Goal: Information Seeking & Learning: Learn about a topic

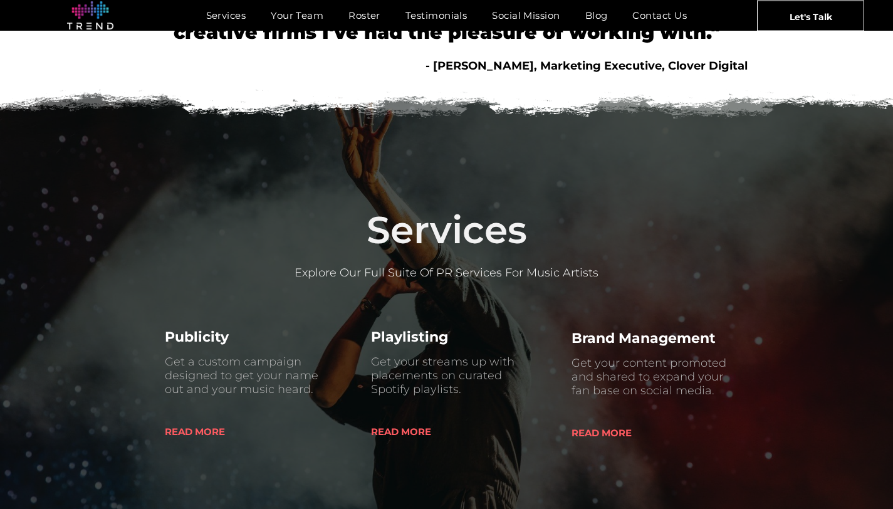
scroll to position [570, 0]
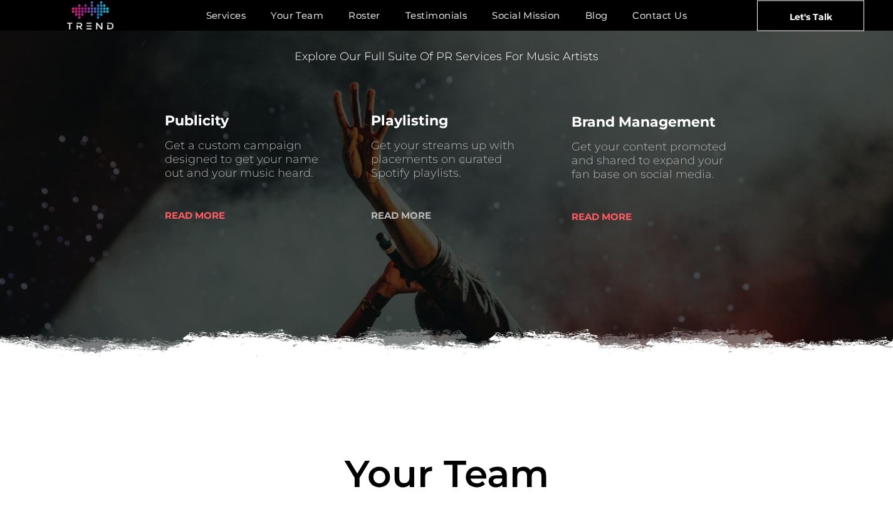
click at [407, 215] on span "READ MORE" at bounding box center [401, 215] width 60 height 32
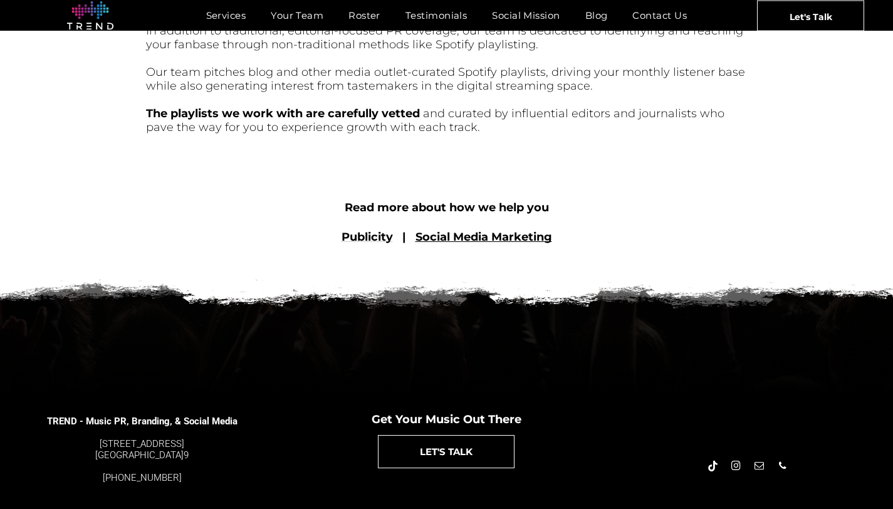
scroll to position [612, 0]
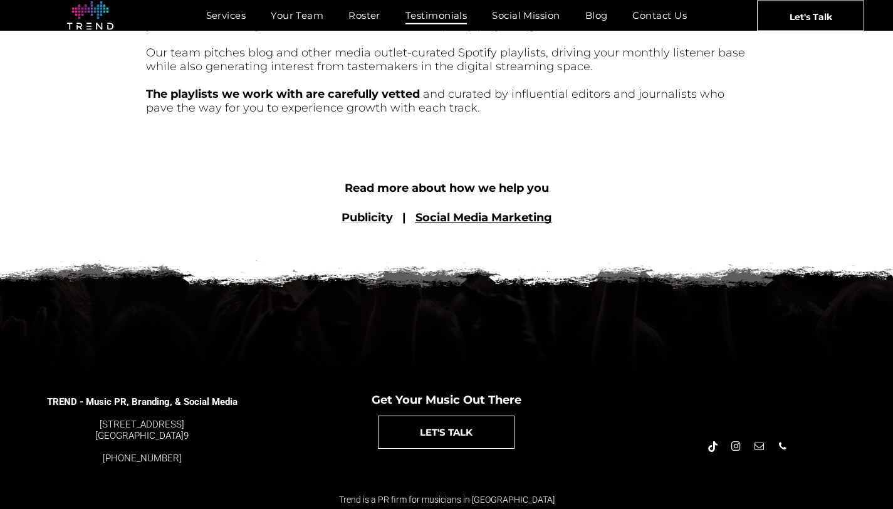
click at [433, 22] on span "Testimonials" at bounding box center [435, 15] width 61 height 18
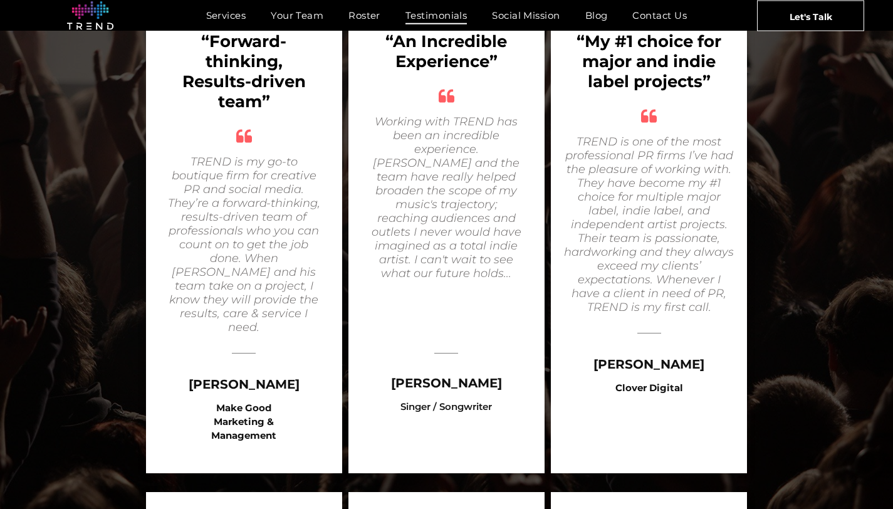
scroll to position [346, 0]
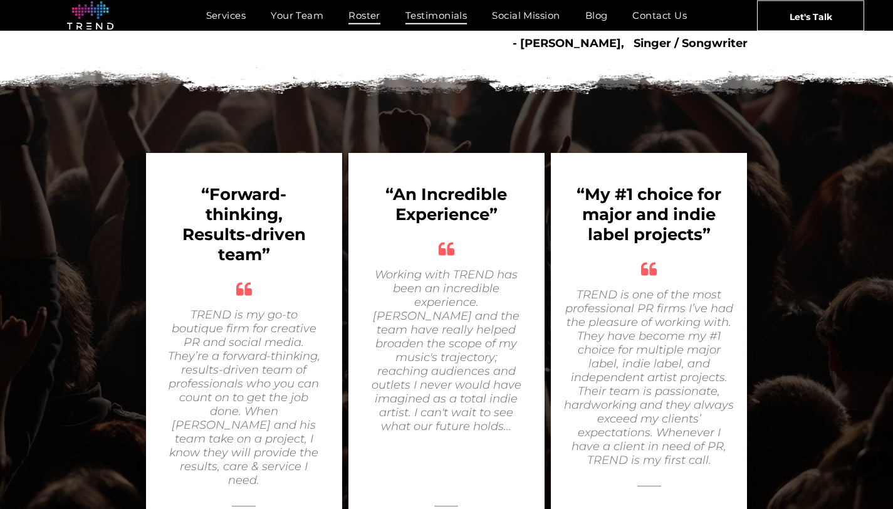
click at [368, 13] on span "Roster" at bounding box center [364, 15] width 32 height 18
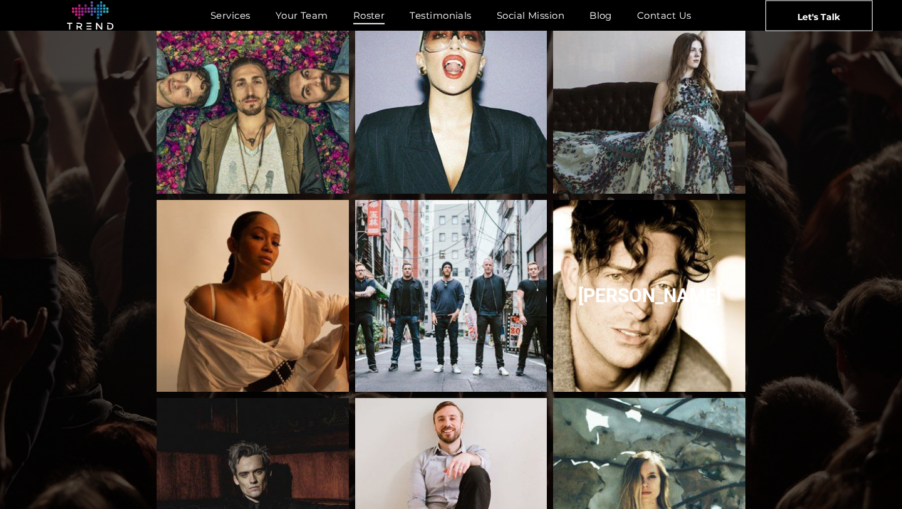
scroll to position [1345, 0]
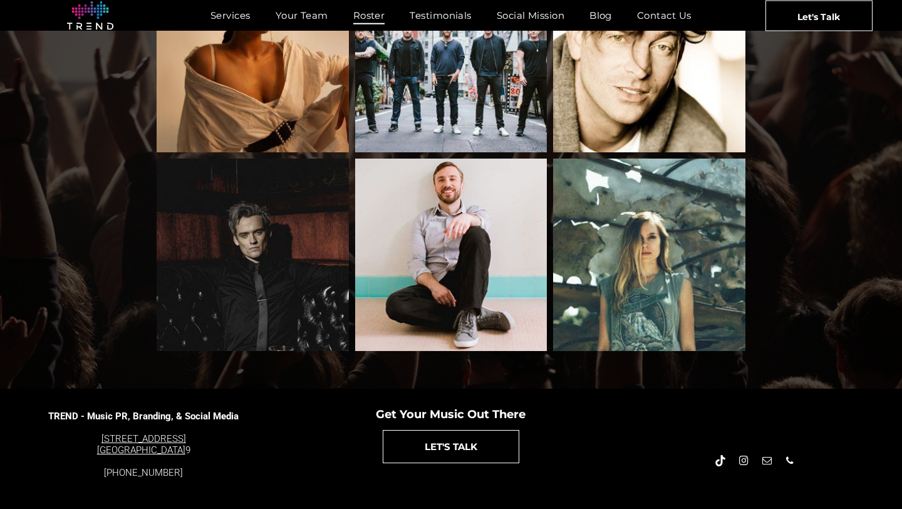
click at [167, 433] on font "4889 Melrose Ave. Los Angeles, CA 9002" at bounding box center [141, 444] width 89 height 23
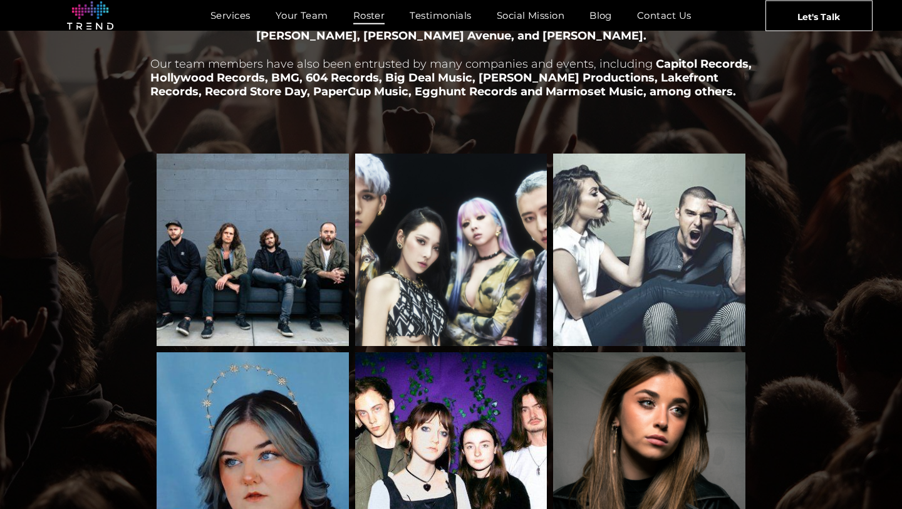
scroll to position [0, 0]
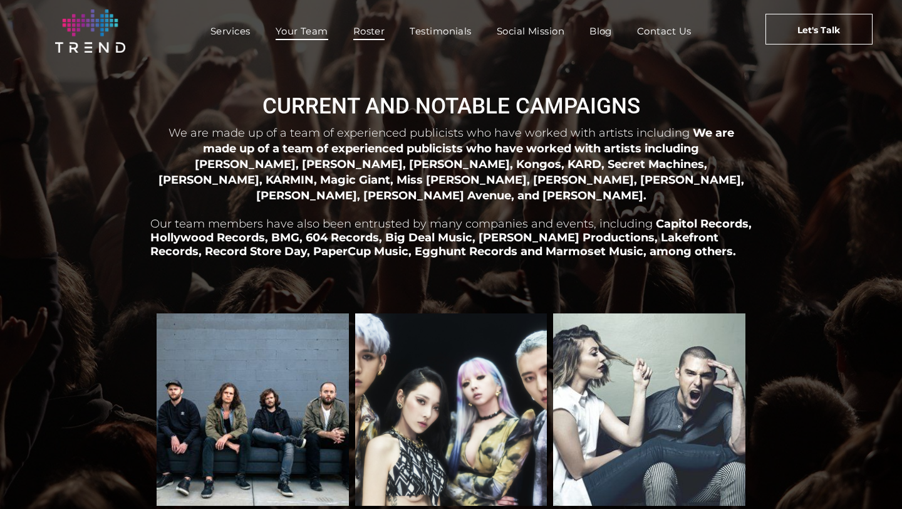
click at [306, 33] on span "Your Team" at bounding box center [302, 31] width 53 height 18
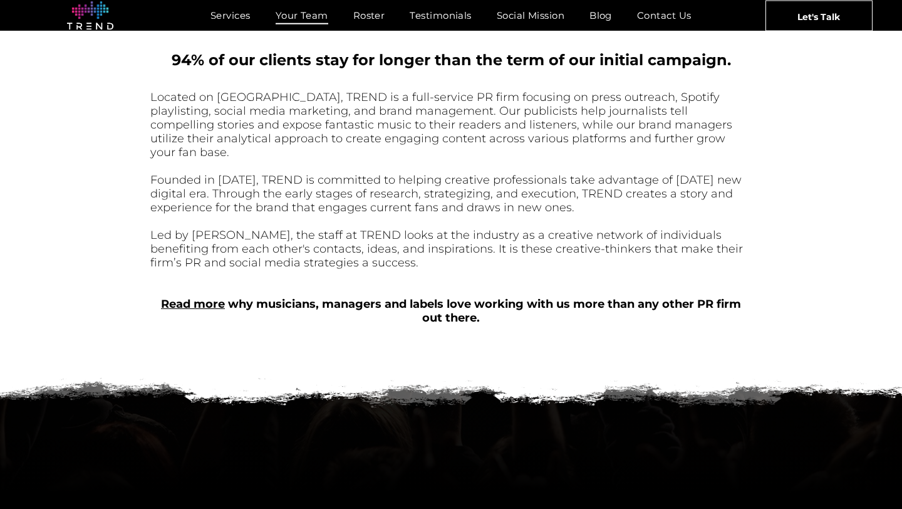
scroll to position [549, 0]
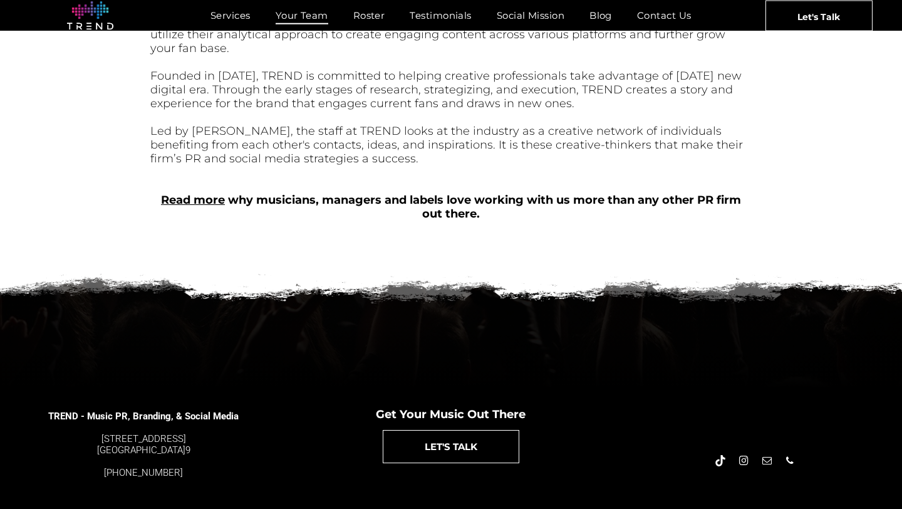
click at [203, 193] on link "Read more" at bounding box center [193, 200] width 64 height 14
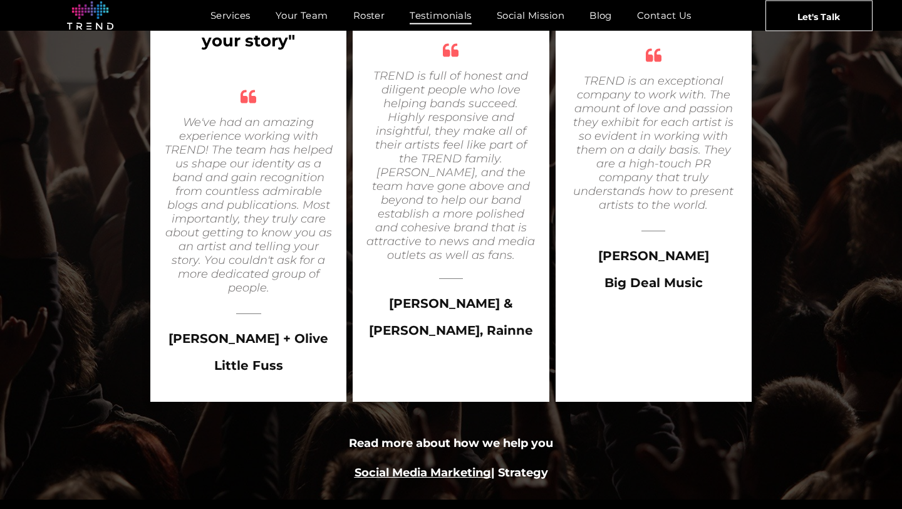
scroll to position [2179, 0]
